Goal: Information Seeking & Learning: Understand process/instructions

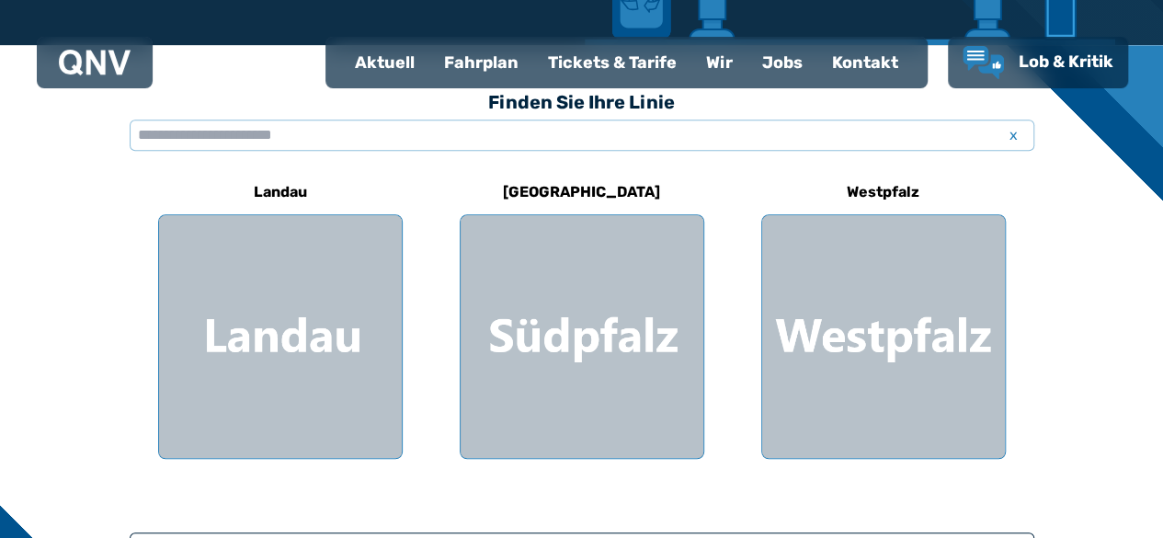
scroll to position [490, 0]
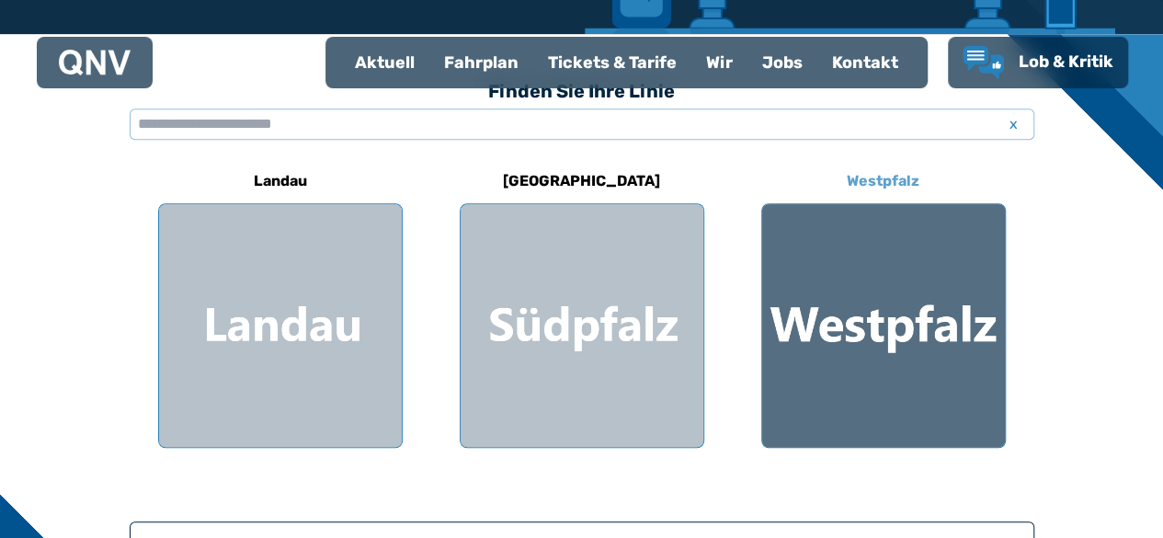
click at [910, 334] on div at bounding box center [883, 325] width 243 height 243
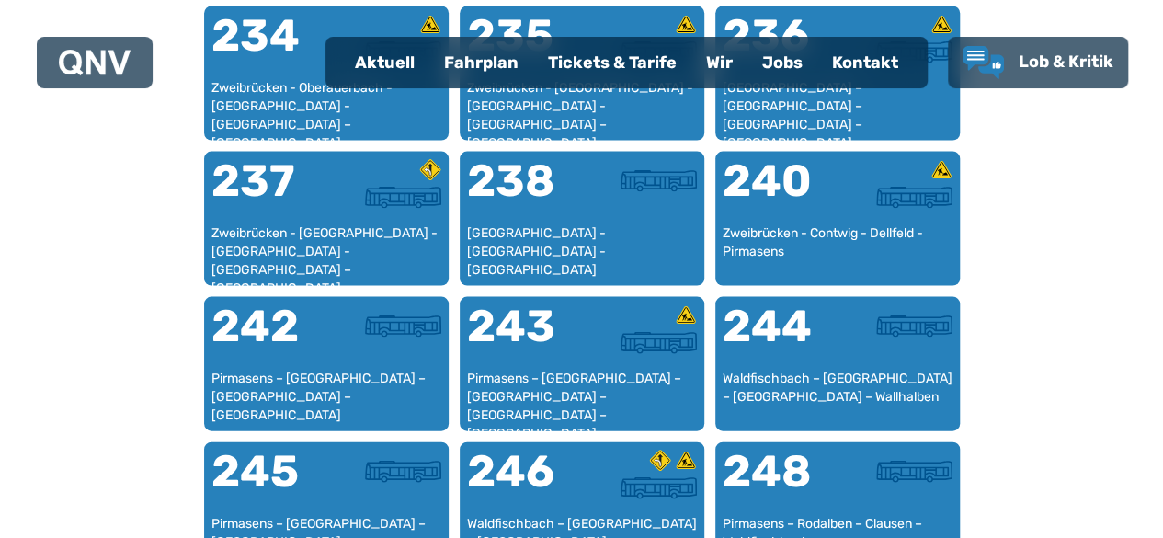
scroll to position [1840, 0]
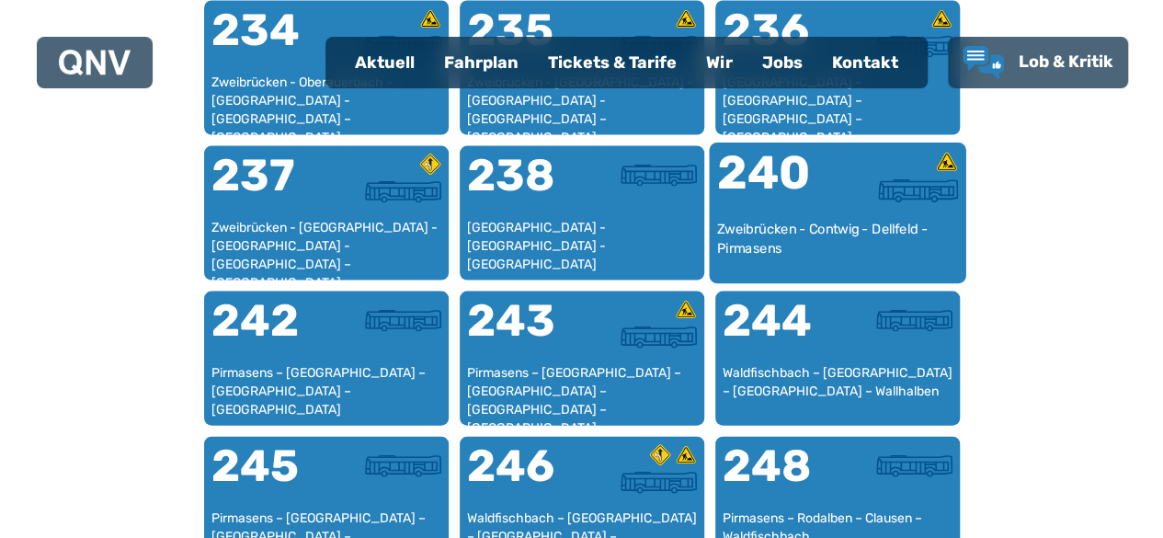
click at [789, 198] on div "240" at bounding box center [776, 185] width 120 height 69
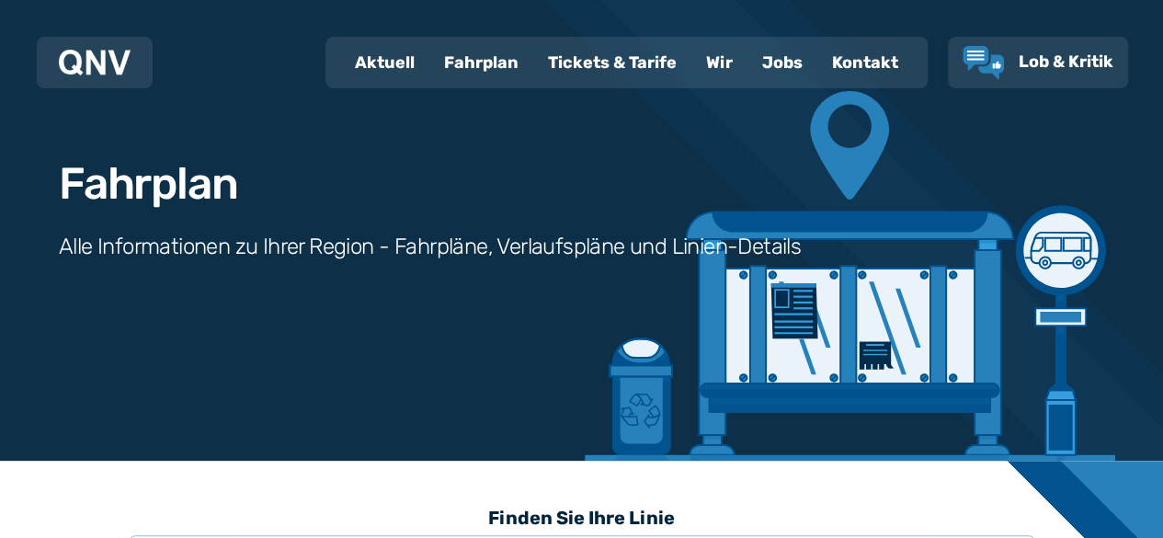
click at [789, 198] on div "Fahrplan Alle Informationen zu Ihrer Region - Fahrpläne, Verlaufspläne und Lini…" at bounding box center [581, 199] width 1163 height 524
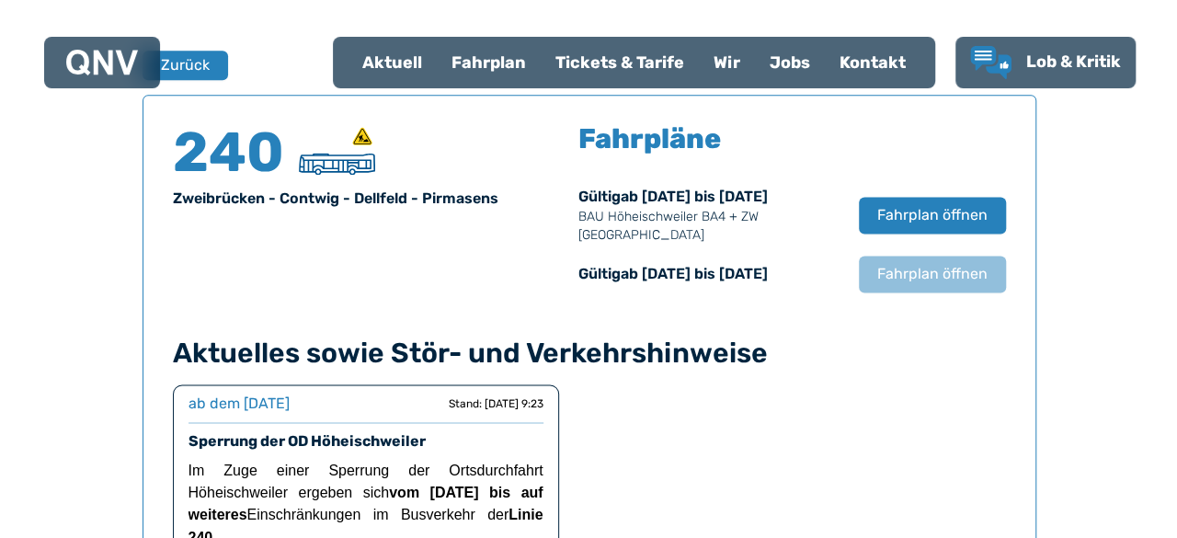
scroll to position [1212, 0]
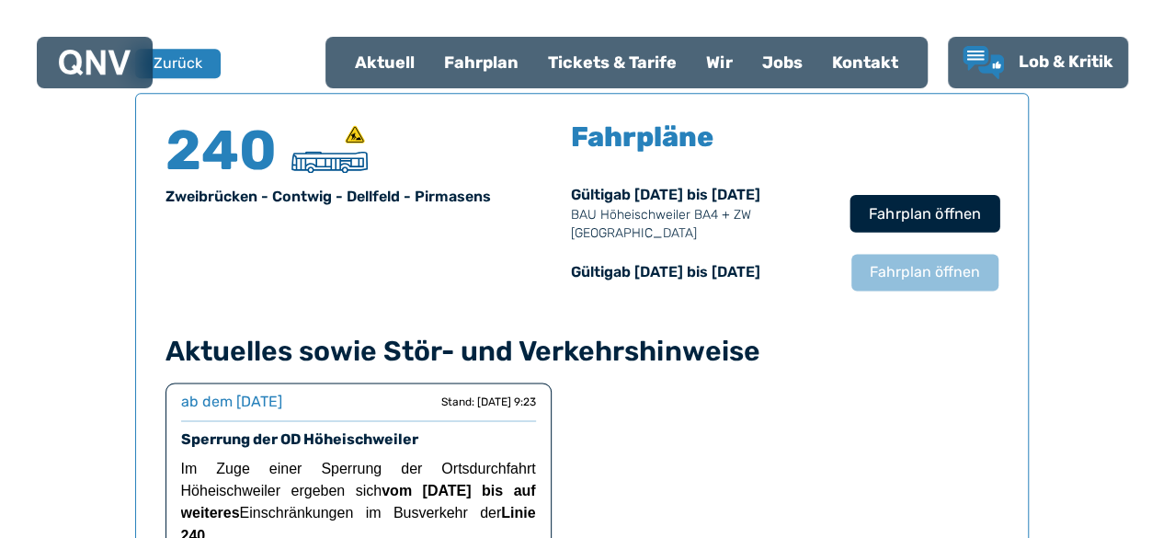
click at [923, 215] on span "Fahrplan öffnen" at bounding box center [924, 213] width 112 height 22
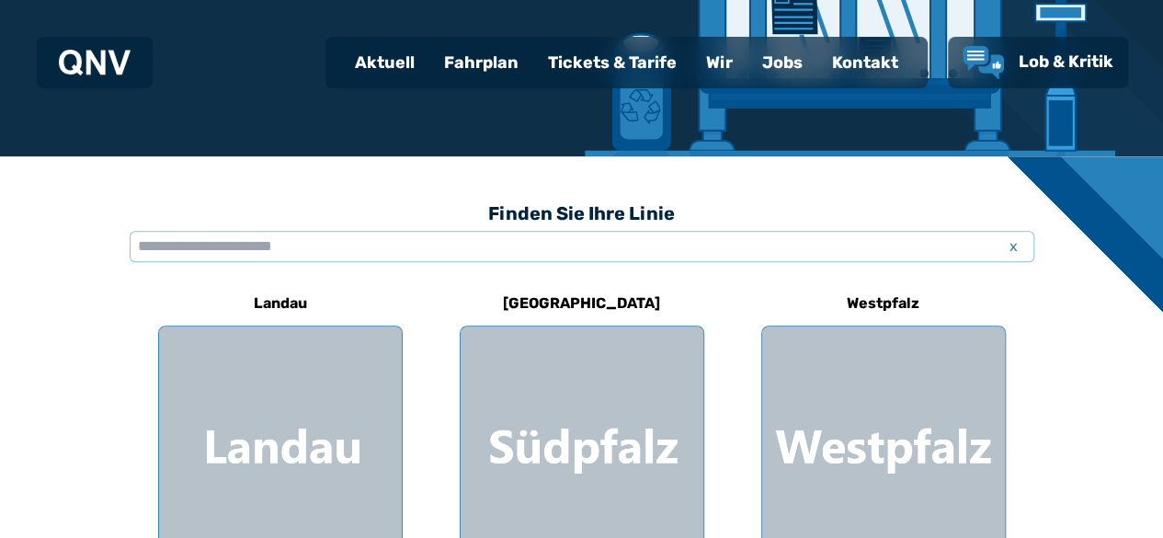
scroll to position [380, 0]
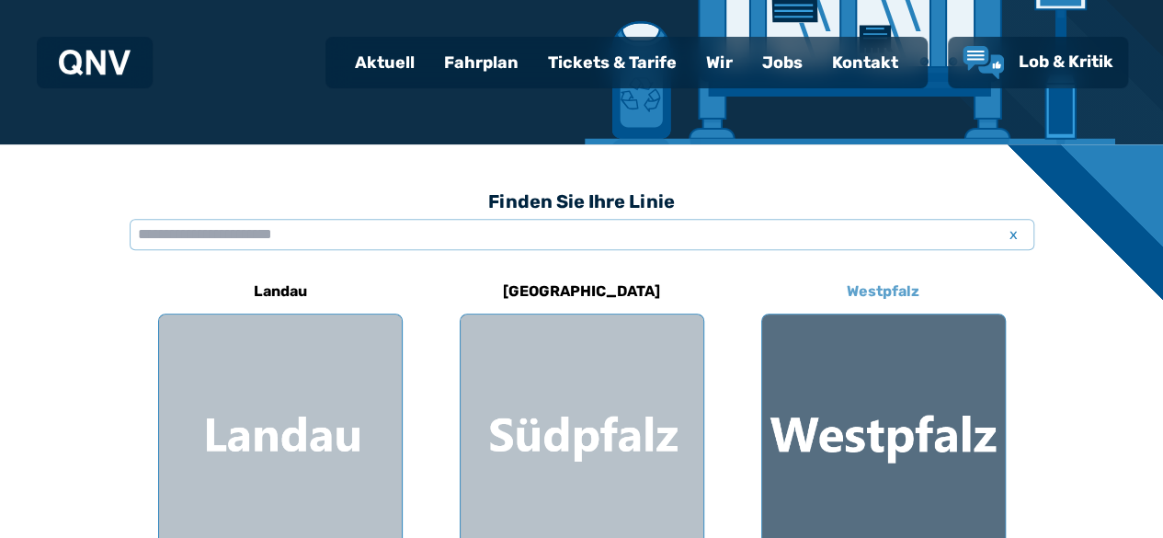
click at [933, 429] on div at bounding box center [883, 435] width 243 height 243
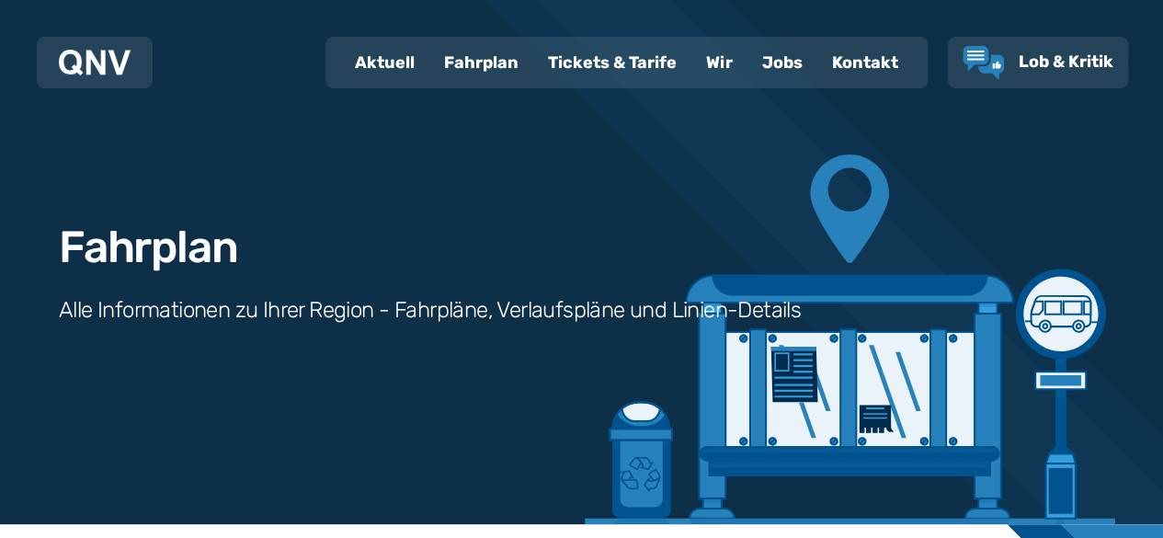
click at [933, 429] on div "Fahrplan Alle Informationen zu Ihrer Region - Fahrpläne, Verlaufspläne und Lini…" at bounding box center [581, 262] width 1163 height 524
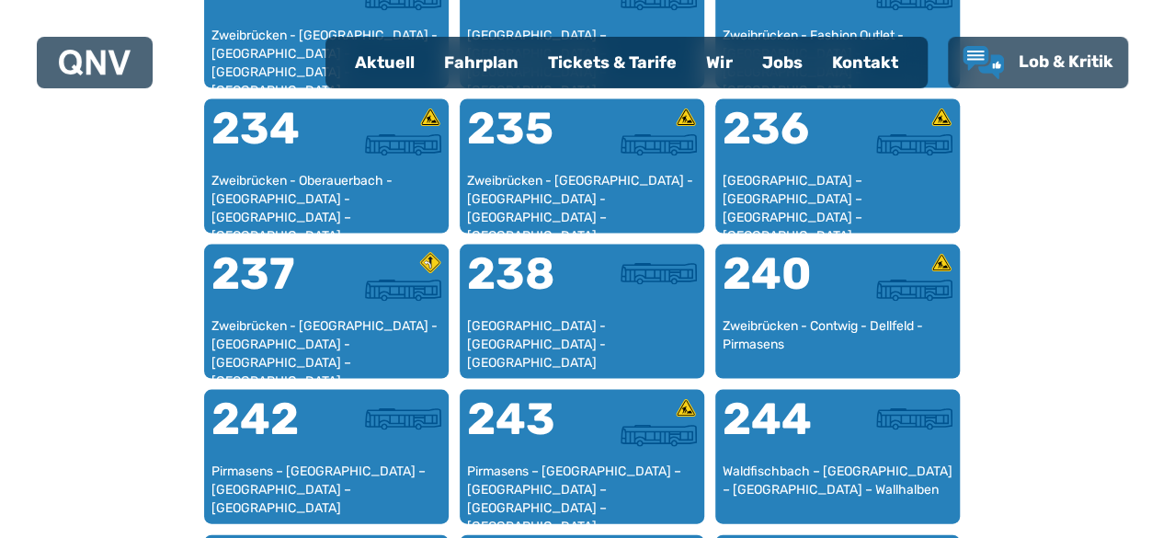
scroll to position [1767, 0]
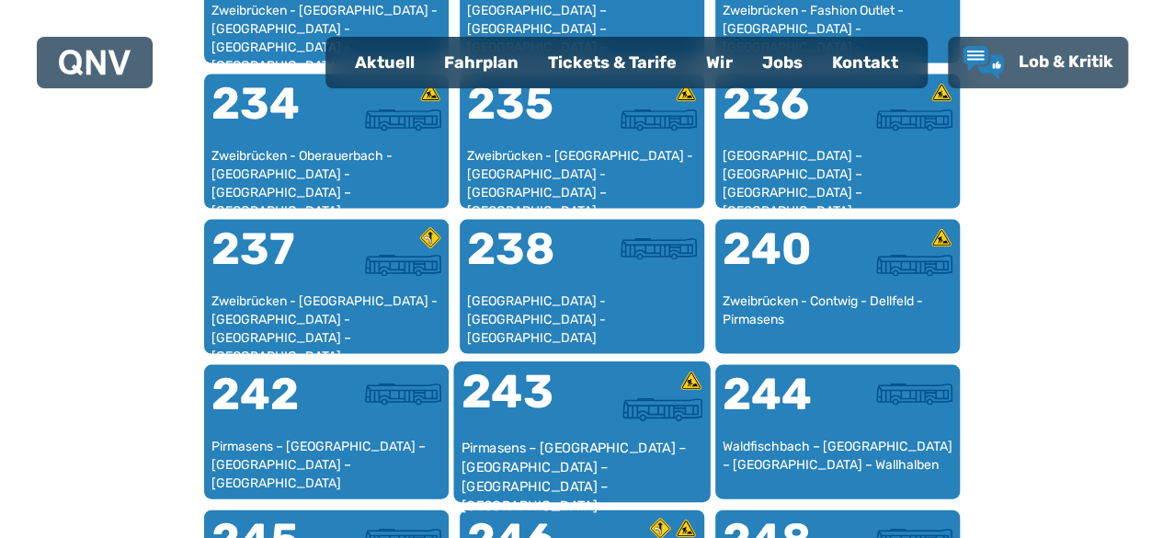
click at [559, 395] on div "243" at bounding box center [521, 404] width 120 height 69
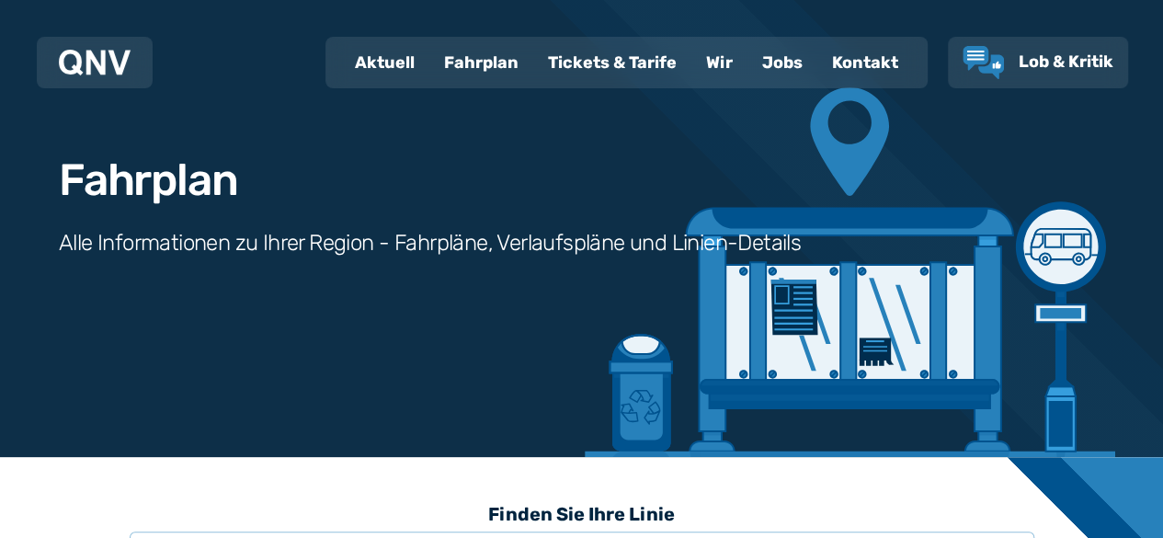
click at [559, 395] on div "Fahrplan Alle Informationen zu Ihrer Region - Fahrpläne, Verlaufspläne und Lini…" at bounding box center [581, 195] width 1163 height 524
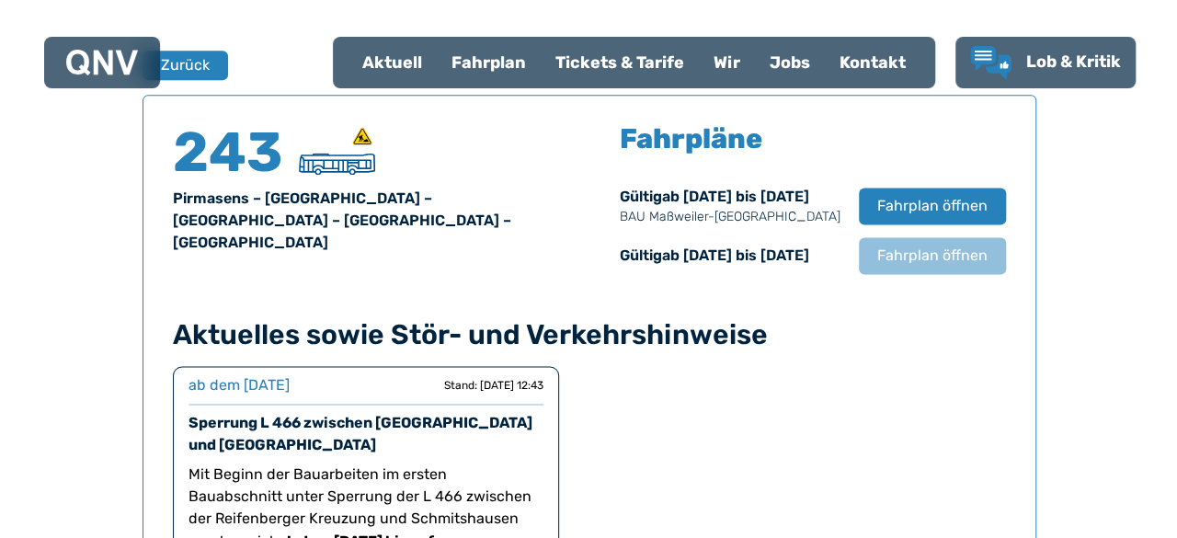
scroll to position [1212, 0]
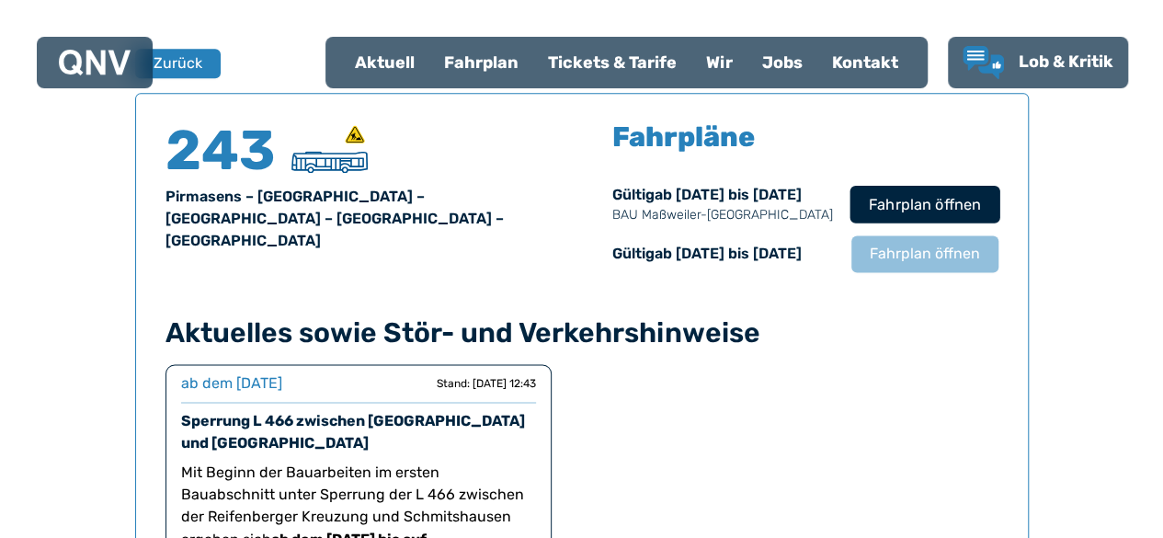
click at [933, 201] on span "Fahrplan öffnen" at bounding box center [924, 204] width 112 height 22
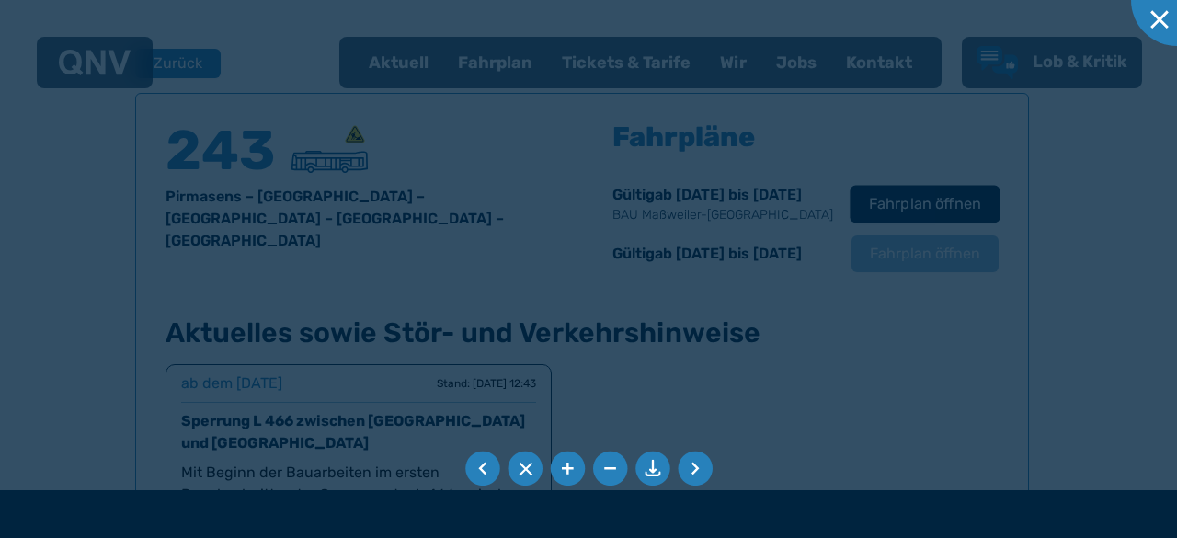
click at [933, 201] on div at bounding box center [588, 269] width 1177 height 538
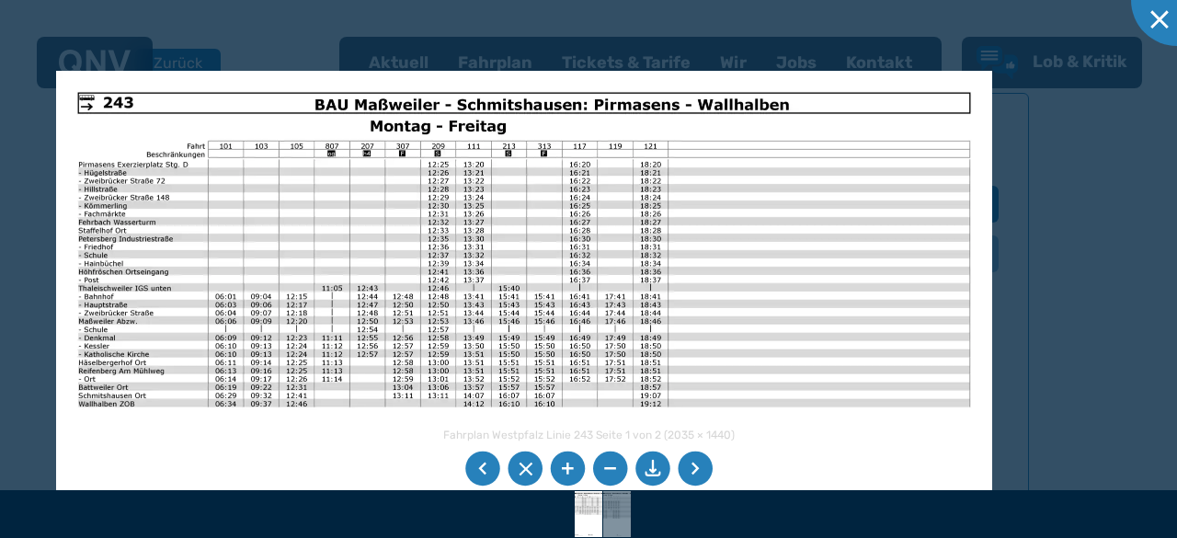
click at [816, 129] on img at bounding box center [524, 402] width 936 height 662
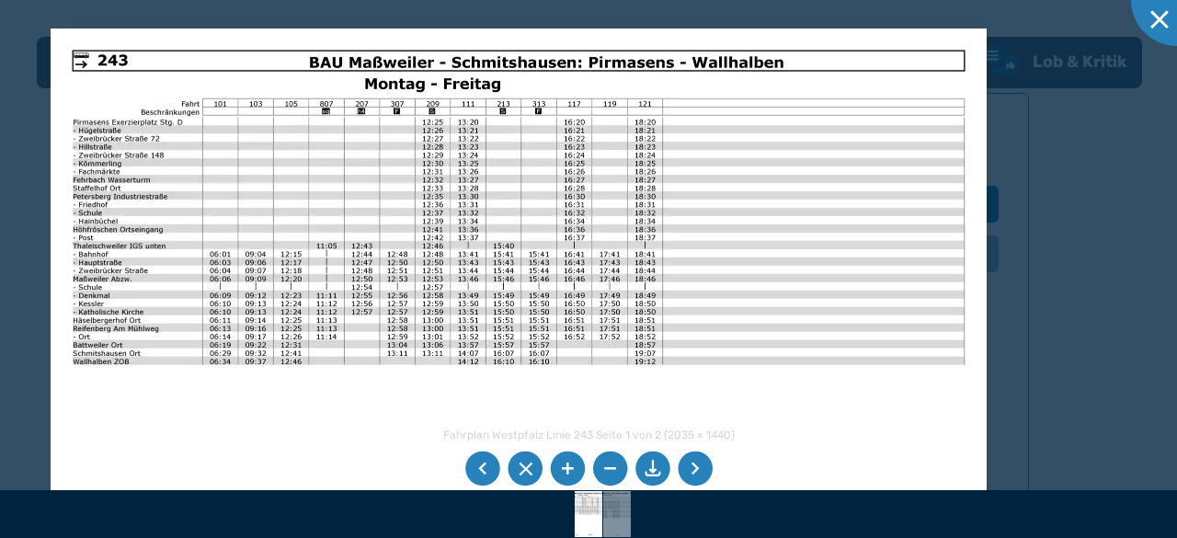
click at [86, 73] on img at bounding box center [519, 359] width 936 height 662
click at [117, 70] on img at bounding box center [519, 359] width 936 height 662
click at [486, 466] on li at bounding box center [482, 468] width 35 height 35
